Goal: Information Seeking & Learning: Check status

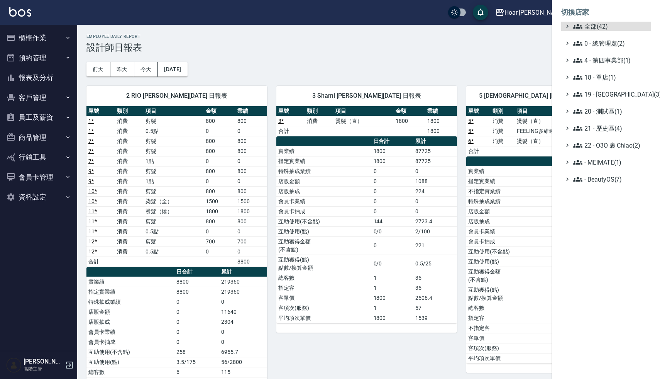
click at [607, 66] on ul "全部(42) 0 - 總管理處(2) 4 - 第四事業部(1) 18 - 單店(1) 19 - 新城區(3) 20 - 測試區(1) 21 - 歷史區(4) …" at bounding box center [606, 103] width 90 height 162
click at [607, 60] on span "4 - 第四事業部(1)" at bounding box center [610, 60] width 75 height 9
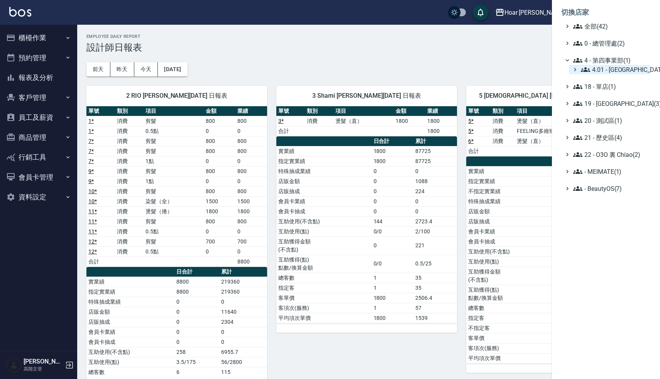
click at [616, 66] on span "4.01 - 中山區(3)" at bounding box center [614, 69] width 67 height 9
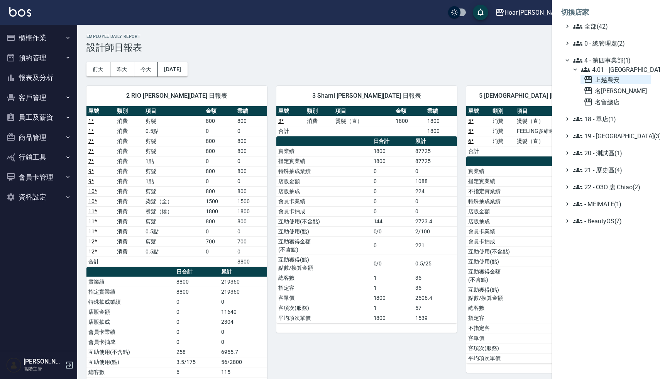
click at [610, 76] on span "上越農安" at bounding box center [616, 79] width 64 height 9
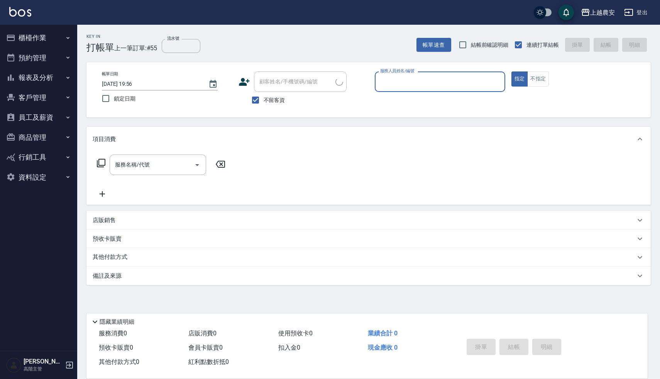
click at [242, 37] on div "Key In 打帳單 上一筆訂單:#55 流水號 流水號 帳單速查 結帳前確認明細 連續打單結帳 掛單 結帳 明細" at bounding box center [364, 39] width 574 height 28
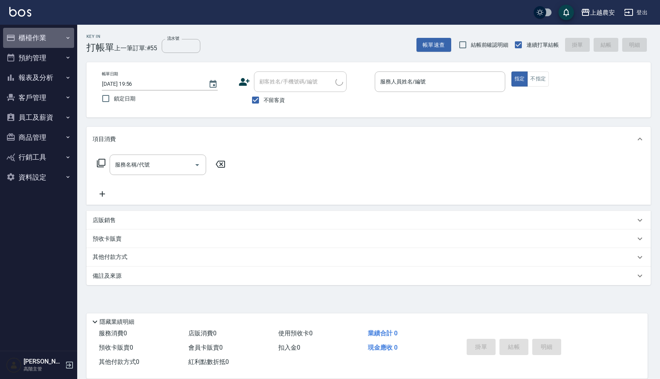
click at [27, 46] on button "櫃檯作業" at bounding box center [38, 38] width 71 height 20
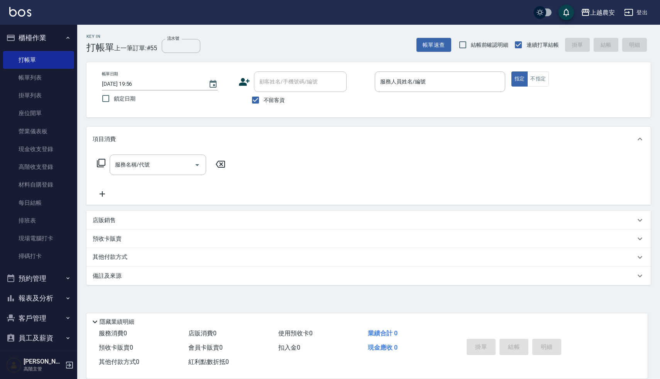
click at [41, 40] on button "櫃檯作業" at bounding box center [38, 38] width 71 height 20
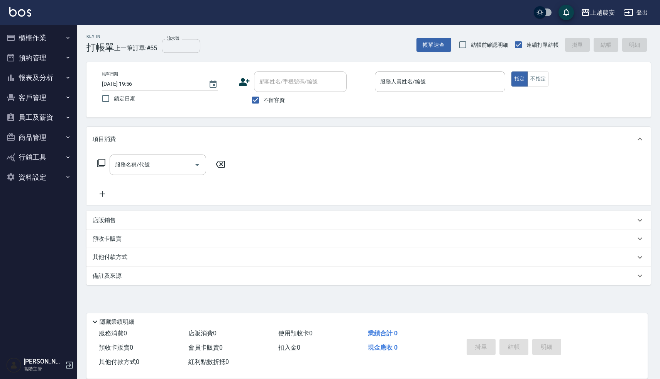
click at [35, 74] on button "報表及分析" at bounding box center [38, 78] width 71 height 20
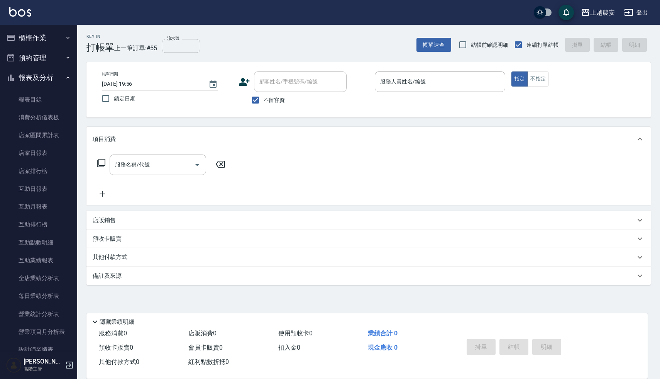
click at [35, 75] on button "報表及分析" at bounding box center [38, 78] width 71 height 20
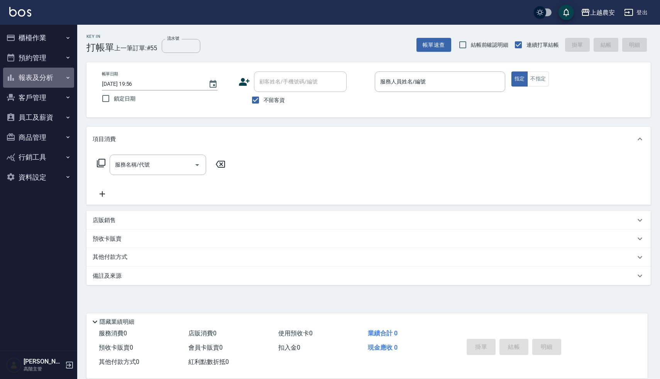
click at [37, 78] on button "報表及分析" at bounding box center [38, 78] width 71 height 20
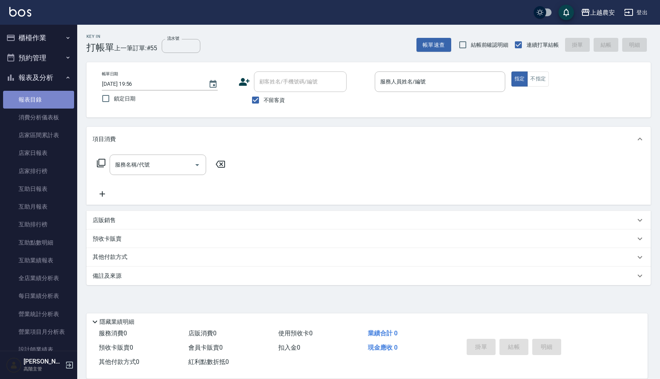
click at [39, 97] on link "報表目錄" at bounding box center [38, 100] width 71 height 18
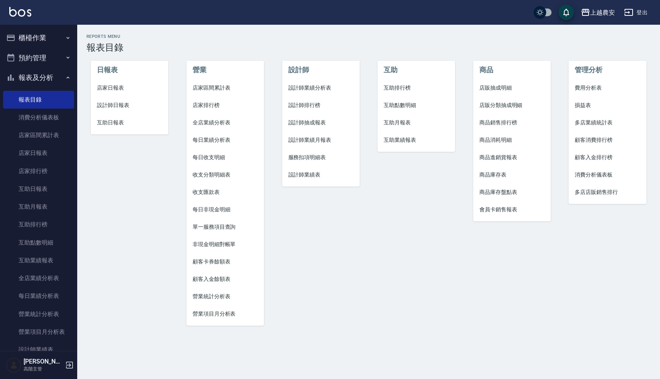
click at [116, 101] on li "設計師日報表" at bounding box center [130, 105] width 78 height 17
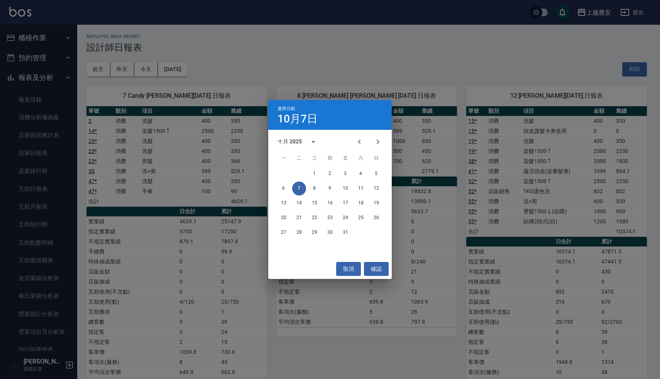
click at [246, 59] on div "選擇日期 10月7日 十月 2025 一 二 三 四 五 六 日 1 2 3 4 5 6 7 8 9 10 11 12 13 14 15 16 17 18 1…" at bounding box center [330, 189] width 660 height 379
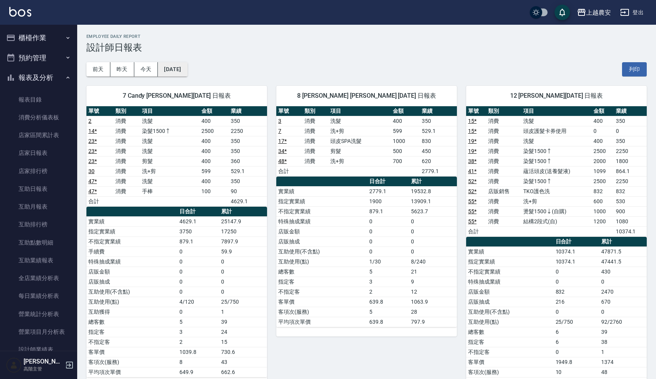
click at [185, 67] on button "[DATE]" at bounding box center [172, 69] width 29 height 14
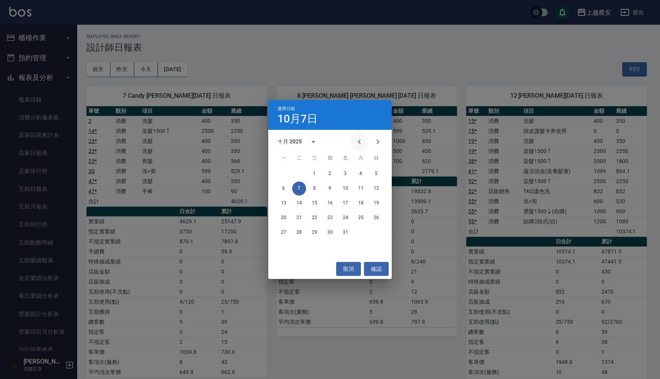
click at [361, 140] on icon "Previous month" at bounding box center [359, 141] width 9 height 9
click at [298, 232] on button "30" at bounding box center [299, 232] width 14 height 14
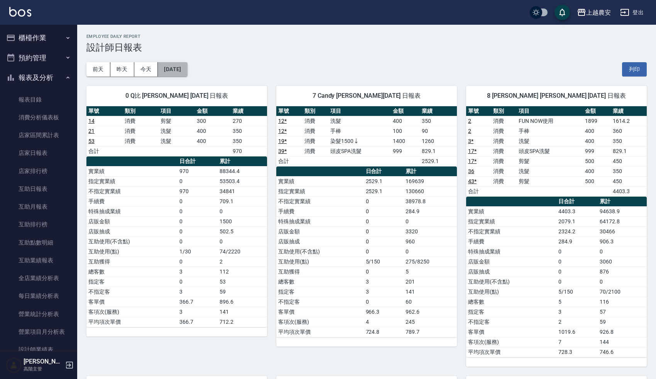
click at [183, 72] on button "[DATE]" at bounding box center [172, 69] width 29 height 14
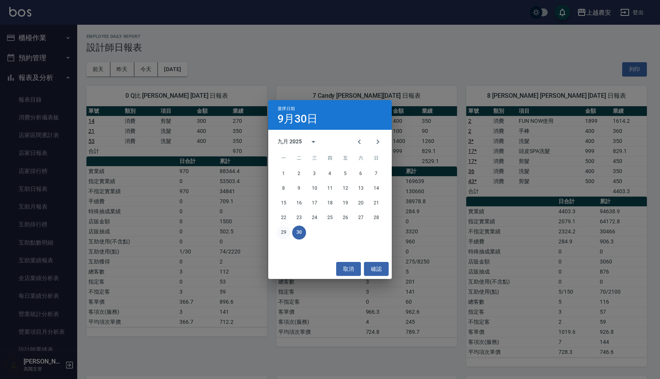
click at [282, 234] on button "29" at bounding box center [284, 232] width 14 height 14
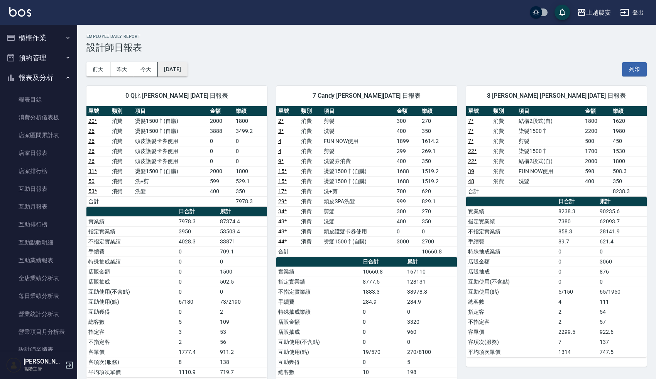
click at [187, 69] on button "[DATE]" at bounding box center [172, 69] width 29 height 14
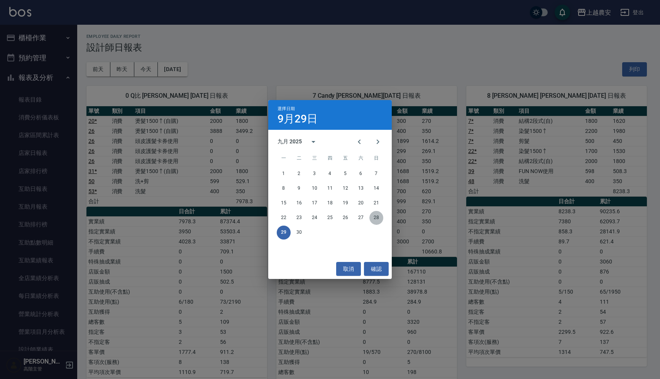
click at [378, 216] on button "28" at bounding box center [376, 218] width 14 height 14
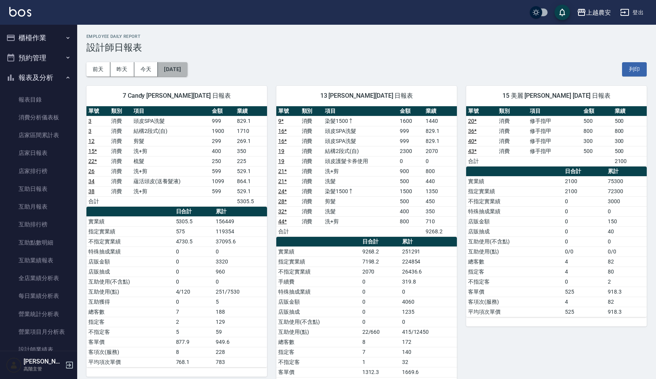
click at [187, 68] on button "[DATE]" at bounding box center [172, 69] width 29 height 14
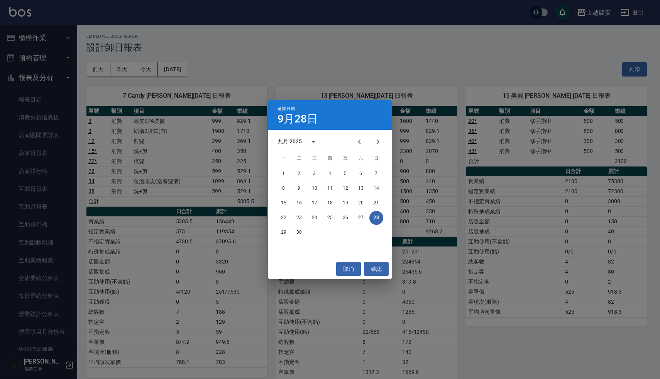
click at [353, 215] on div "22 23 24 25 26 27 28" at bounding box center [330, 218] width 124 height 14
click at [354, 216] on button "27" at bounding box center [361, 218] width 14 height 14
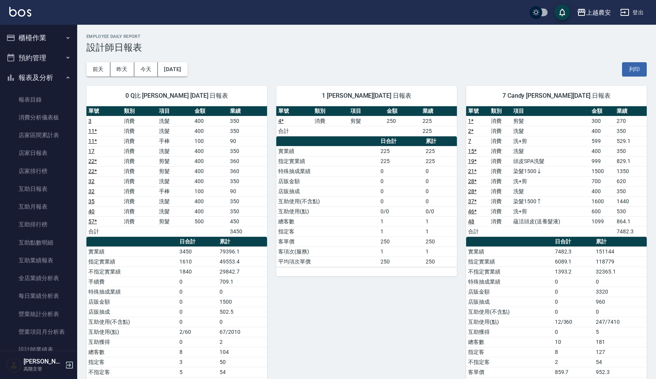
click at [328, 282] on div "1 Erica [PERSON_NAME][DATE] 日報表 單號 類別 項目 金額 業績 4 * 消費 剪髮 250 225 合計 225 日合計 累計 …" at bounding box center [362, 246] width 190 height 340
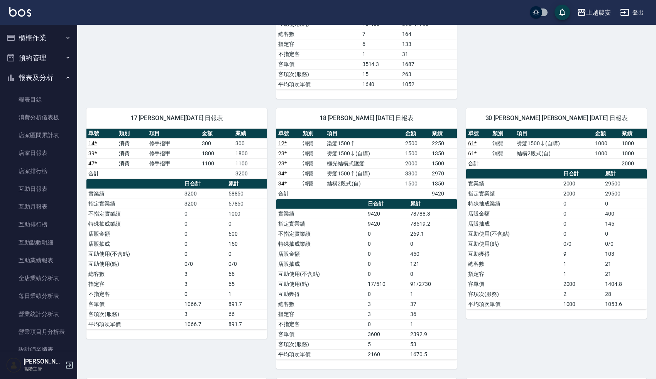
scroll to position [694, 0]
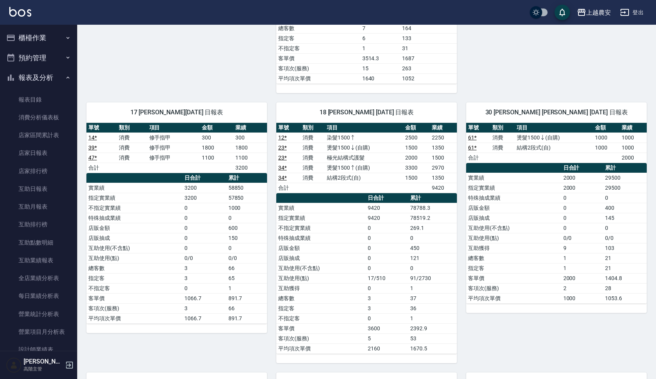
click at [259, 107] on div "17 [PERSON_NAME][DATE] 日報表" at bounding box center [176, 112] width 181 height 20
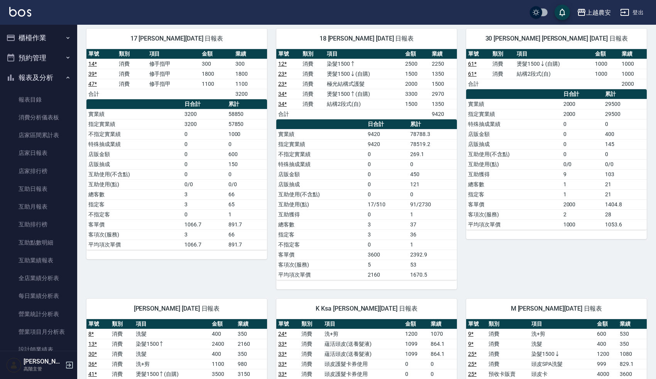
click at [269, 117] on div "18 [PERSON_NAME] [DATE] 日報表 單號 類別 項目 金額 業績 12 * 消費 染髮1500↑ 2500 2250 23 * 消費 燙髮…" at bounding box center [362, 154] width 190 height 270
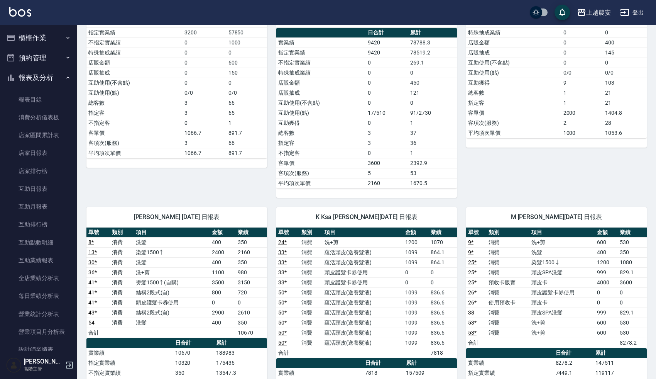
scroll to position [932, 0]
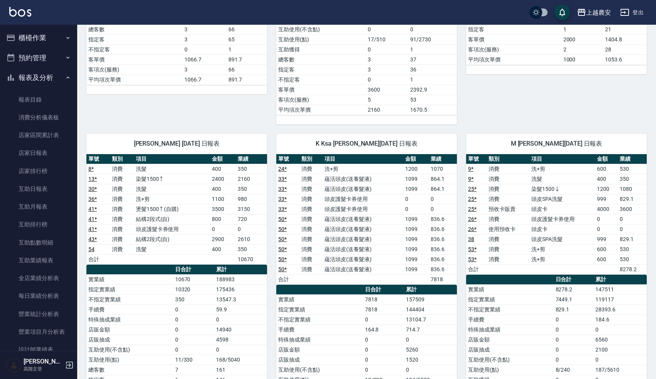
click at [272, 136] on div "K Ksa [PERSON_NAME][DATE] 日報表 單號 類別 項目 金額 業績 24 * 消費 洗+剪 1200 1070 33 * 消費 蘊活頭皮…" at bounding box center [362, 289] width 190 height 330
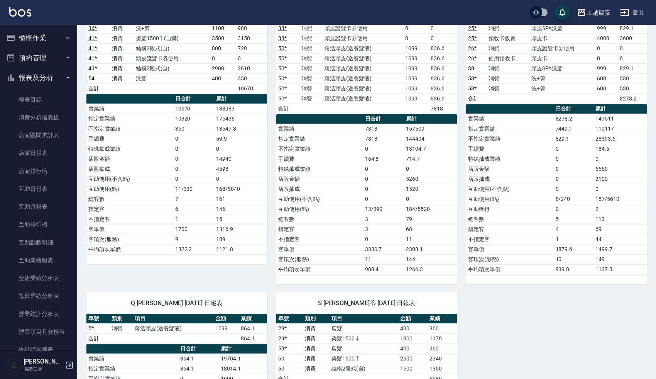
scroll to position [1103, 0]
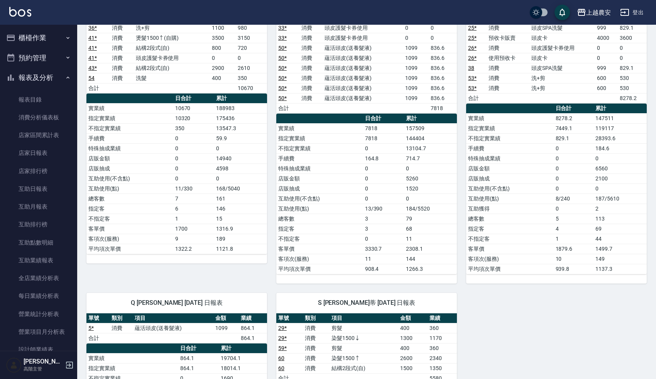
click at [272, 136] on div "K Ksa [PERSON_NAME][DATE] 日報表 單號 類別 項目 金額 業績 24 * 消費 洗+剪 1200 1070 33 * 消費 蘊活頭皮…" at bounding box center [362, 118] width 190 height 330
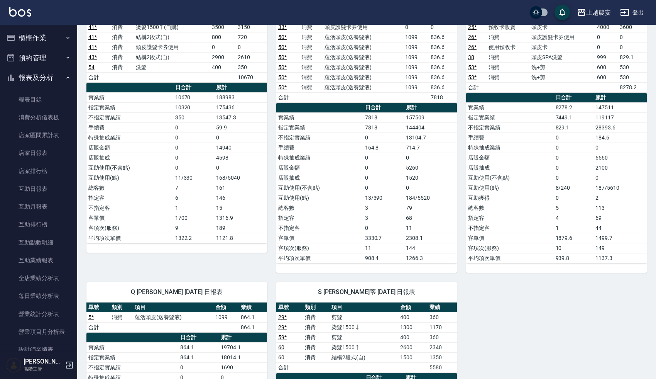
scroll to position [1119, 0]
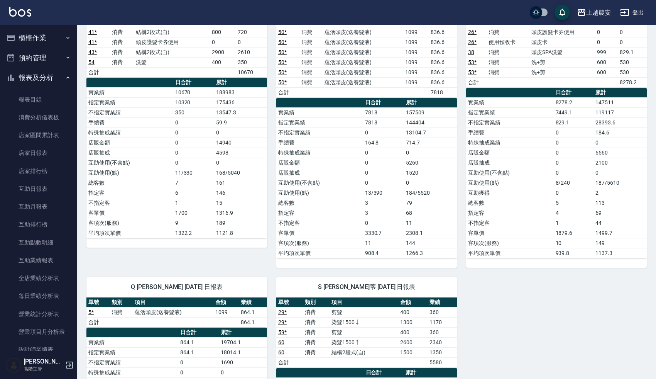
click at [271, 145] on div "K Ksa [PERSON_NAME][DATE] 日報表 單號 類別 項目 金額 業績 24 * 消費 洗+剪 1200 1070 33 * 消費 蘊活頭皮…" at bounding box center [362, 102] width 190 height 330
click at [271, 146] on div "K Ksa [PERSON_NAME][DATE] 日報表 單號 類別 項目 金額 業績 24 * 消費 洗+剪 1200 1070 33 * 消費 蘊活頭皮…" at bounding box center [362, 102] width 190 height 330
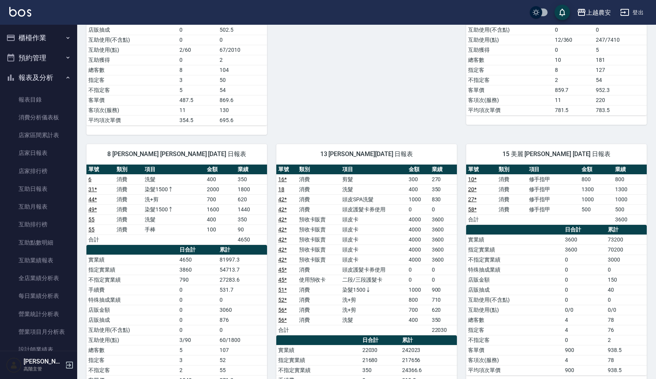
scroll to position [0, 0]
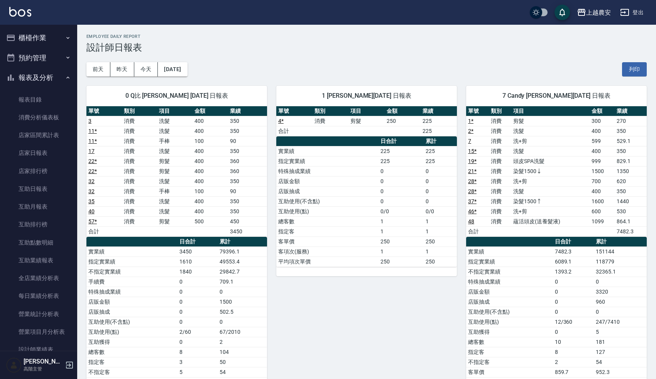
click at [284, 23] on div "上越農安 登出" at bounding box center [328, 12] width 656 height 25
click at [39, 77] on button "報表及分析" at bounding box center [38, 78] width 71 height 20
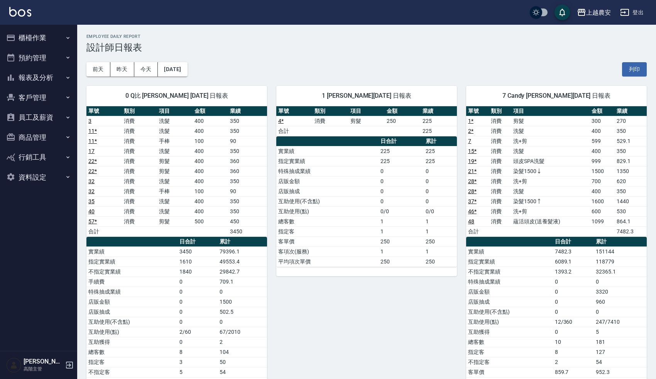
click at [235, 71] on div "[DATE] [DATE] [DATE] [DATE] 列印" at bounding box center [366, 69] width 561 height 33
click at [248, 86] on div "0 Q比 [PERSON_NAME] [DATE] 日報表" at bounding box center [176, 96] width 181 height 20
click at [262, 65] on div "[DATE] [DATE] [DATE] [DATE] 列印" at bounding box center [366, 69] width 561 height 33
click at [287, 74] on div "[DATE] [DATE] [DATE] [DATE] 列印" at bounding box center [366, 69] width 561 height 33
click at [327, 61] on div "[DATE] [DATE] [DATE] [DATE] 列印" at bounding box center [366, 69] width 561 height 33
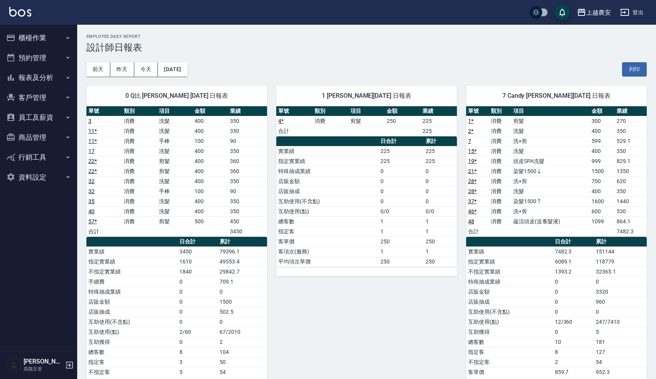
click at [327, 58] on div "[DATE] [DATE] [DATE] [DATE] 列印" at bounding box center [366, 69] width 561 height 33
click at [350, 76] on div "[DATE] [DATE] [DATE] [DATE] 列印" at bounding box center [366, 69] width 561 height 33
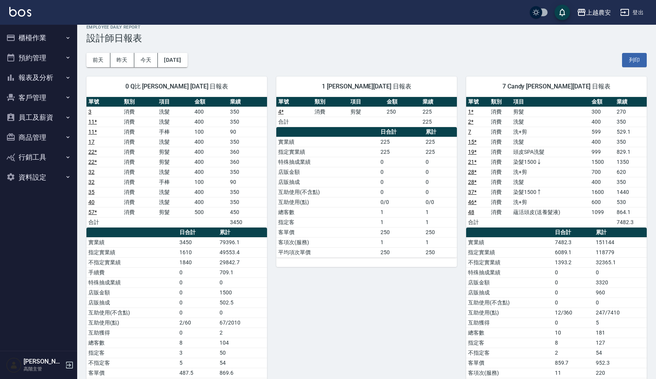
scroll to position [8, 0]
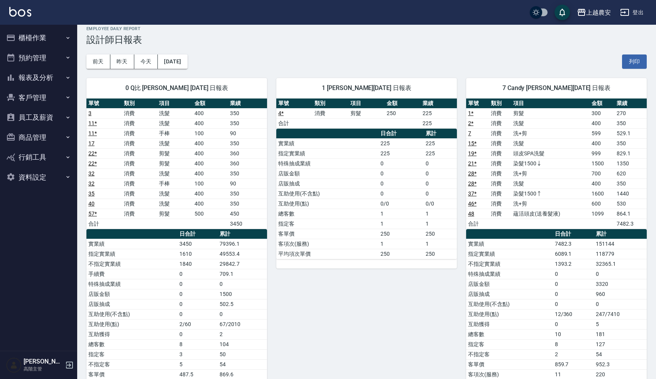
click at [524, 39] on h3 "設計師日報表" at bounding box center [366, 39] width 561 height 11
